Goal: Task Accomplishment & Management: Use online tool/utility

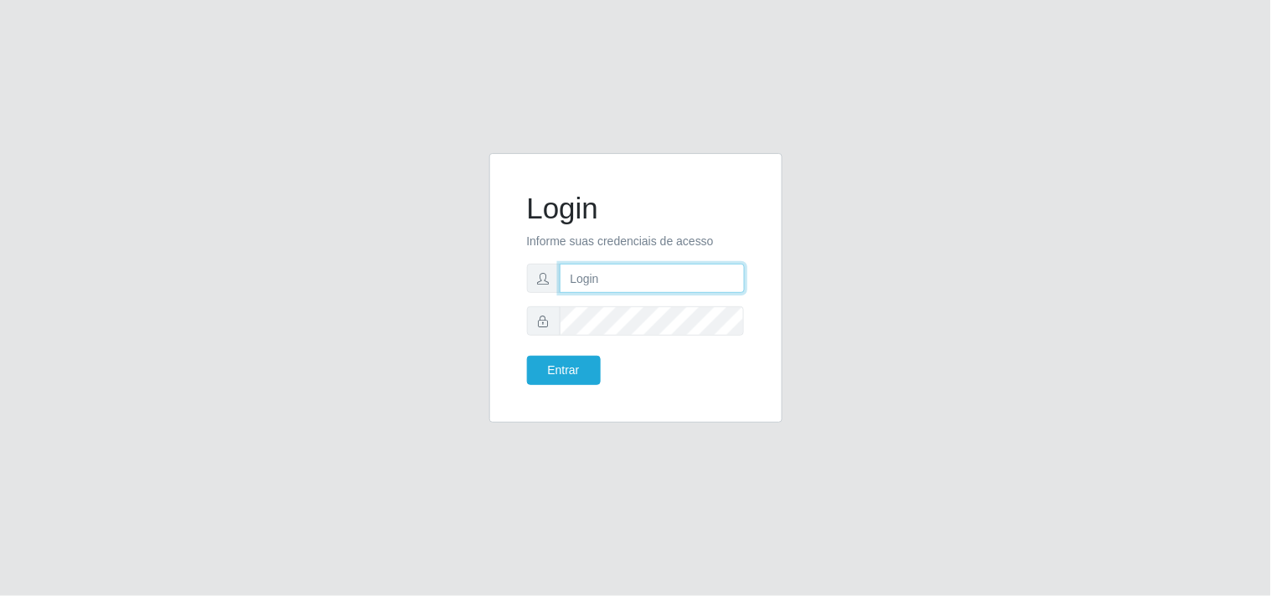
click at [670, 283] on input "text" at bounding box center [652, 278] width 185 height 29
type input "biatriz@comprebem"
click at [527, 356] on button "Entrar" at bounding box center [564, 370] width 74 height 29
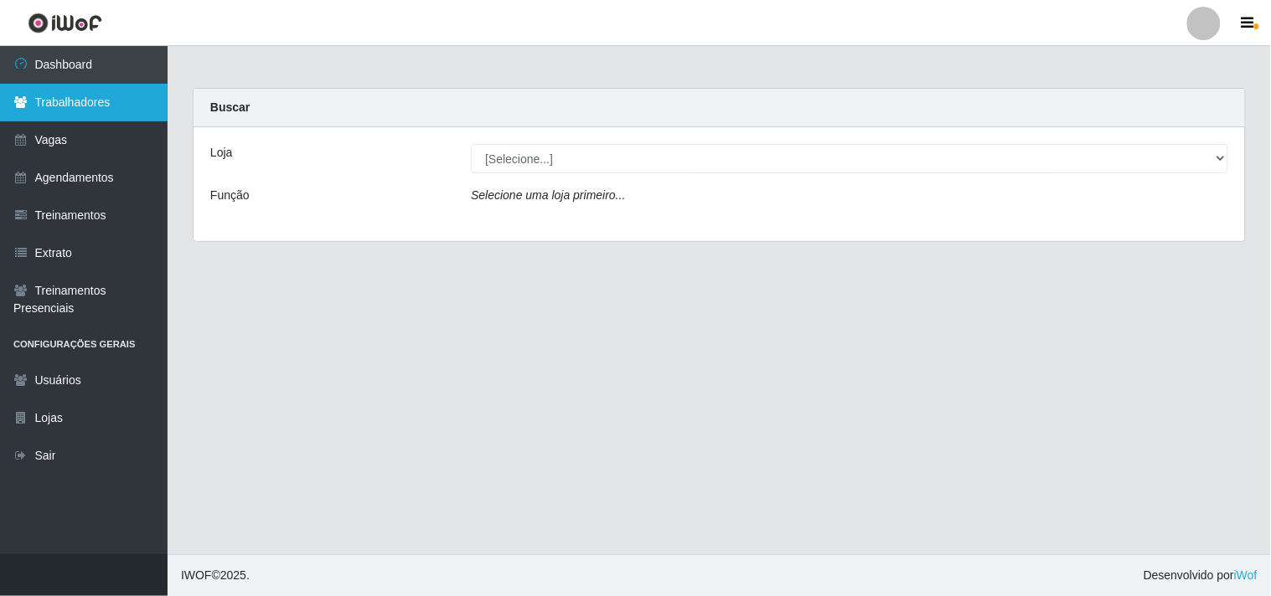
click at [96, 109] on link "Trabalhadores" at bounding box center [84, 103] width 168 height 38
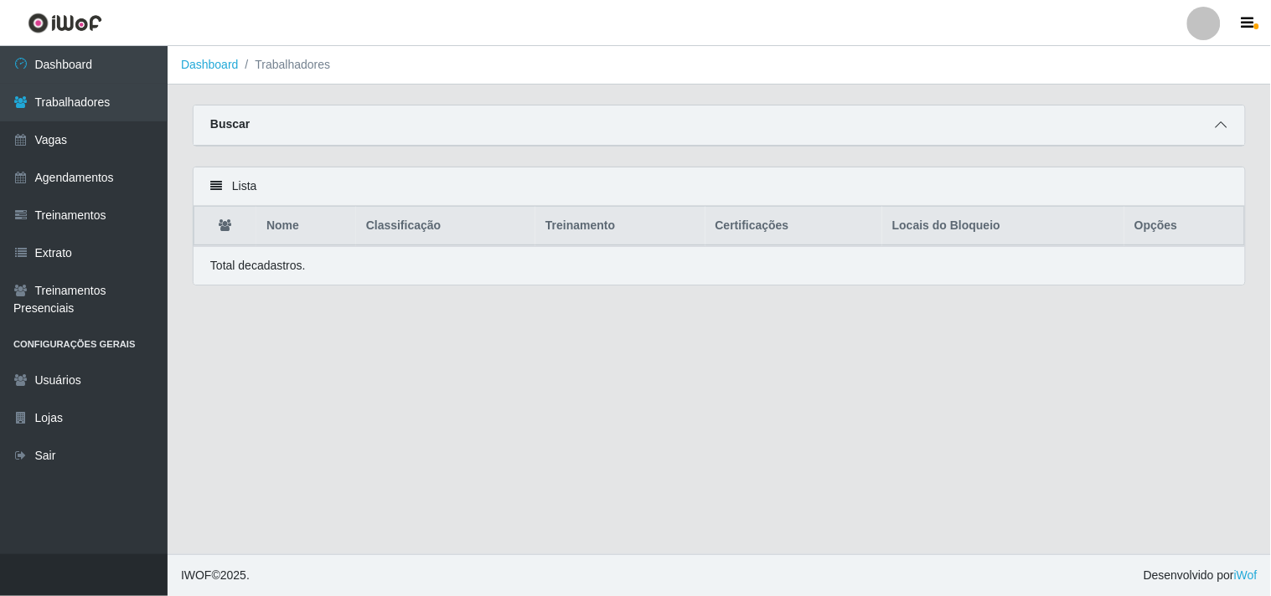
click at [1230, 123] on span at bounding box center [1221, 125] width 20 height 19
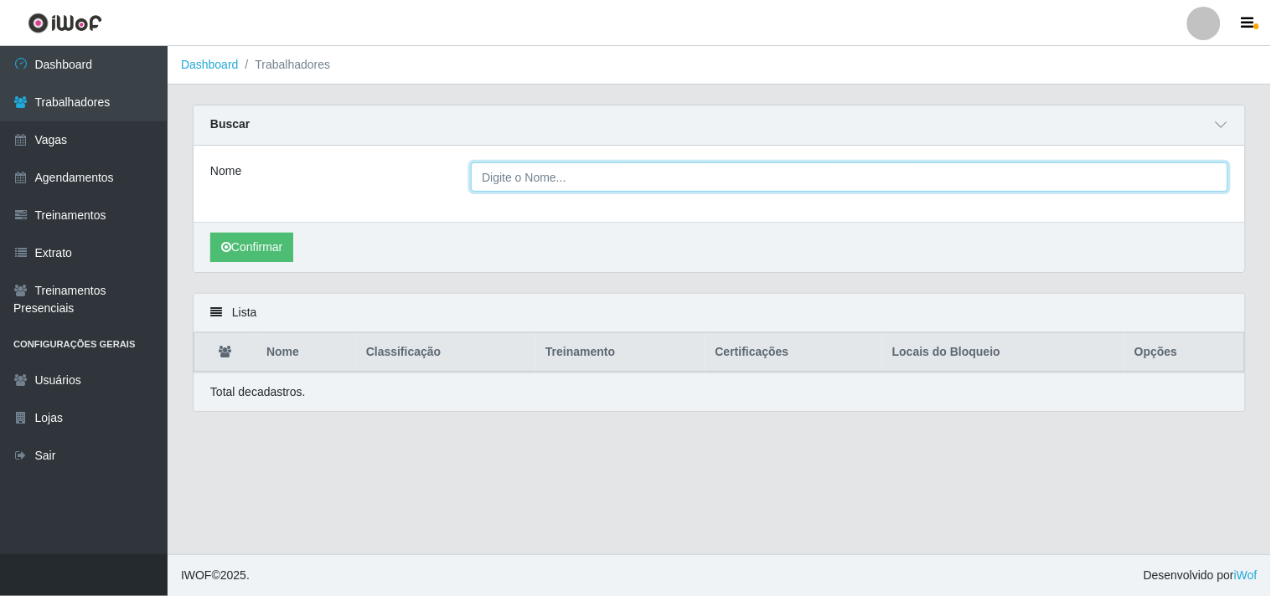
click at [631, 184] on input "Nome" at bounding box center [849, 176] width 757 height 29
type input "eduarda"
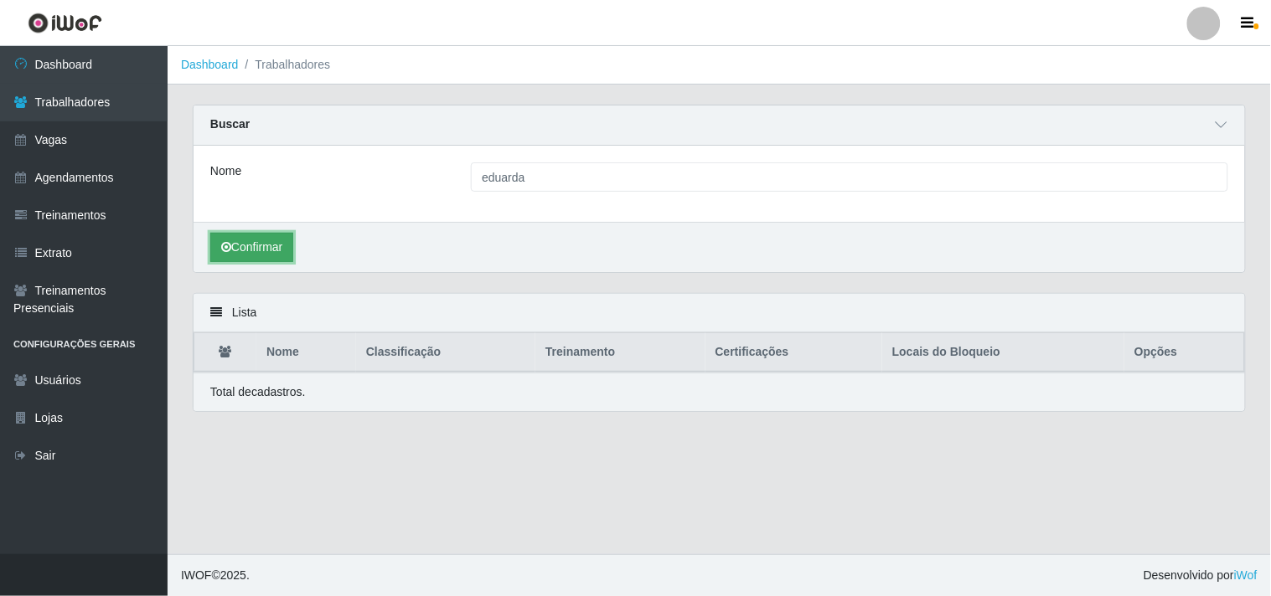
click at [291, 253] on button "Confirmar" at bounding box center [251, 247] width 83 height 29
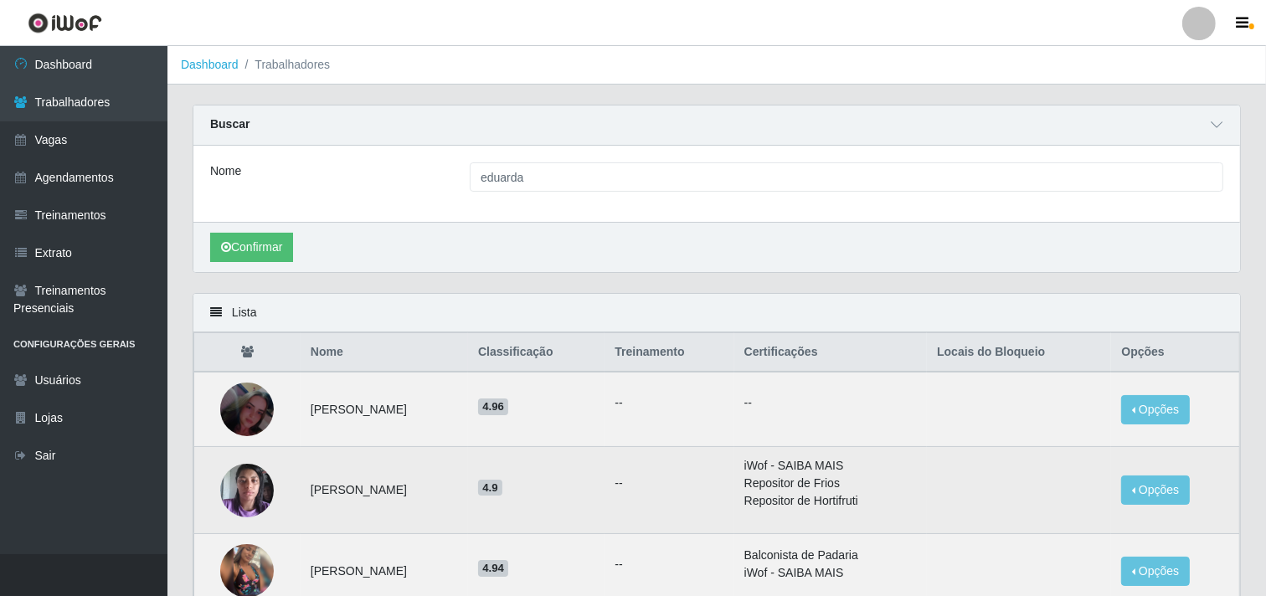
click at [236, 473] on img at bounding box center [247, 490] width 54 height 71
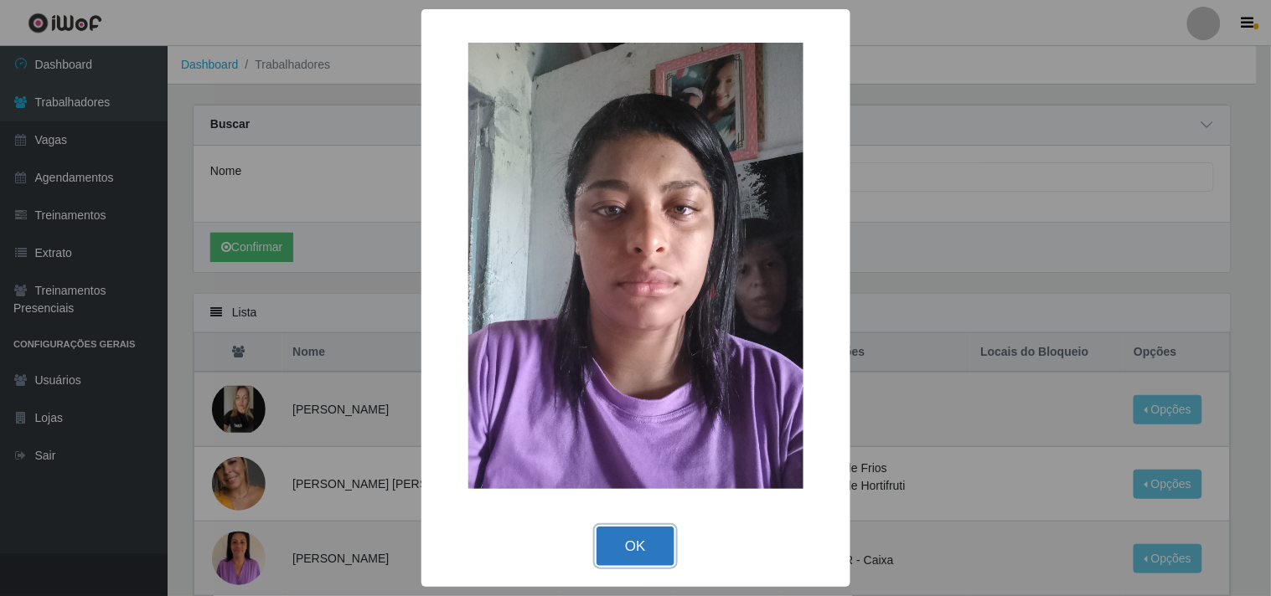
click at [632, 553] on button "OK" at bounding box center [635, 546] width 78 height 39
